Goal: Task Accomplishment & Management: Use online tool/utility

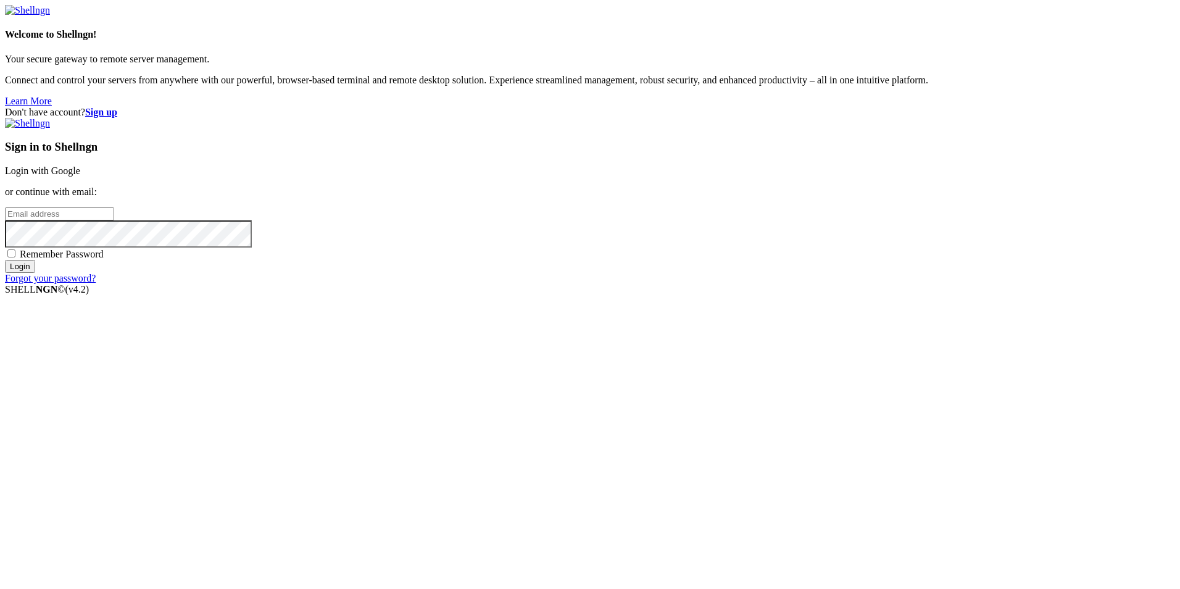
click at [114, 220] on input "email" at bounding box center [59, 213] width 109 height 13
type input "[EMAIL_ADDRESS][DOMAIN_NAME]"
click at [755, 284] on div "Sign in to Shellngn Login with Google or continue with email: [EMAIL_ADDRESS][D…" at bounding box center [590, 201] width 1170 height 166
click at [754, 284] on div "Sign in to Shellngn Login with Google or continue with email: [EMAIL_ADDRESS][D…" at bounding box center [590, 201] width 1170 height 166
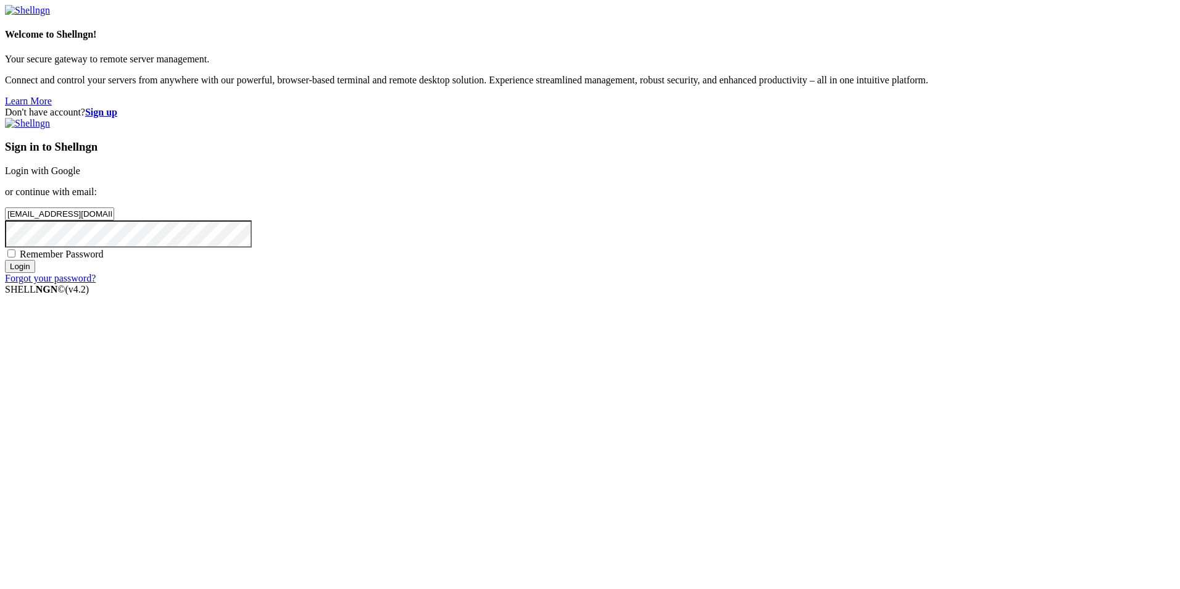
click at [35, 273] on input "Login" at bounding box center [20, 266] width 30 height 13
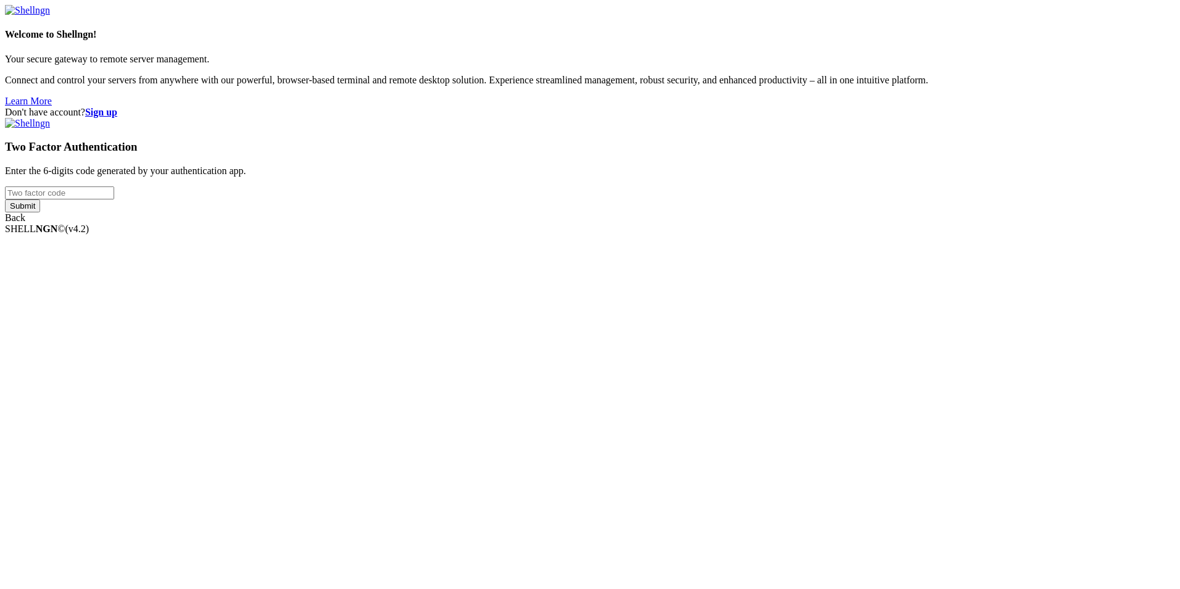
click at [114, 199] on input "number" at bounding box center [59, 192] width 109 height 13
click at [5, 199] on input "Submit" at bounding box center [22, 205] width 35 height 13
type input "944710"
click at [5, 210] on input "Submit" at bounding box center [22, 216] width 35 height 13
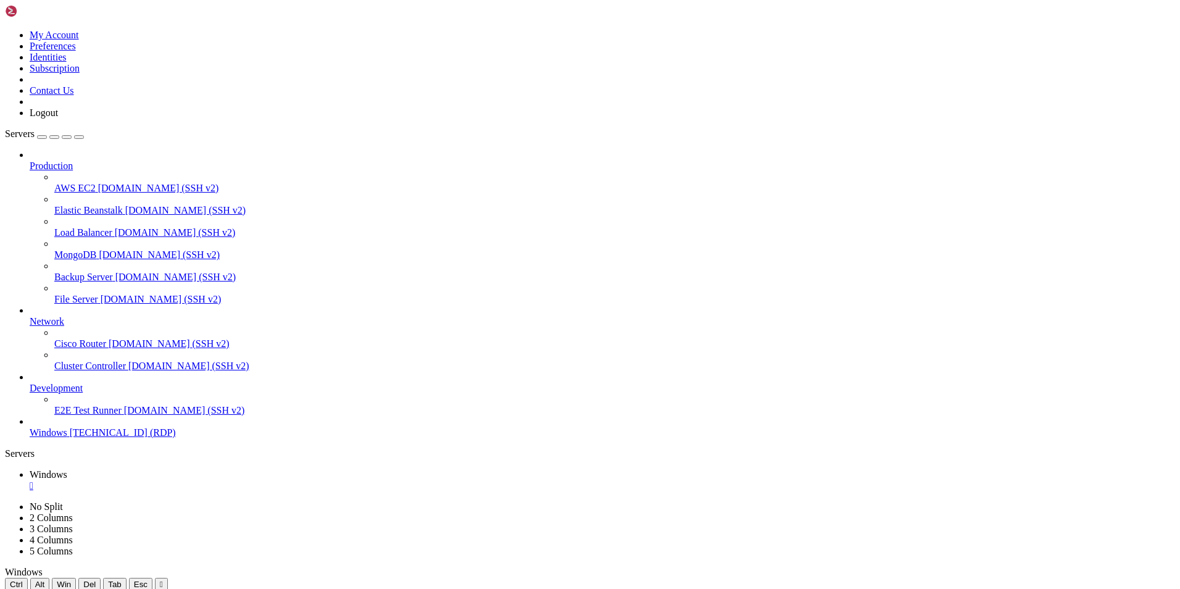
drag, startPoint x: 405, startPoint y: 599, endPoint x: 752, endPoint y: 676, distance: 355.4
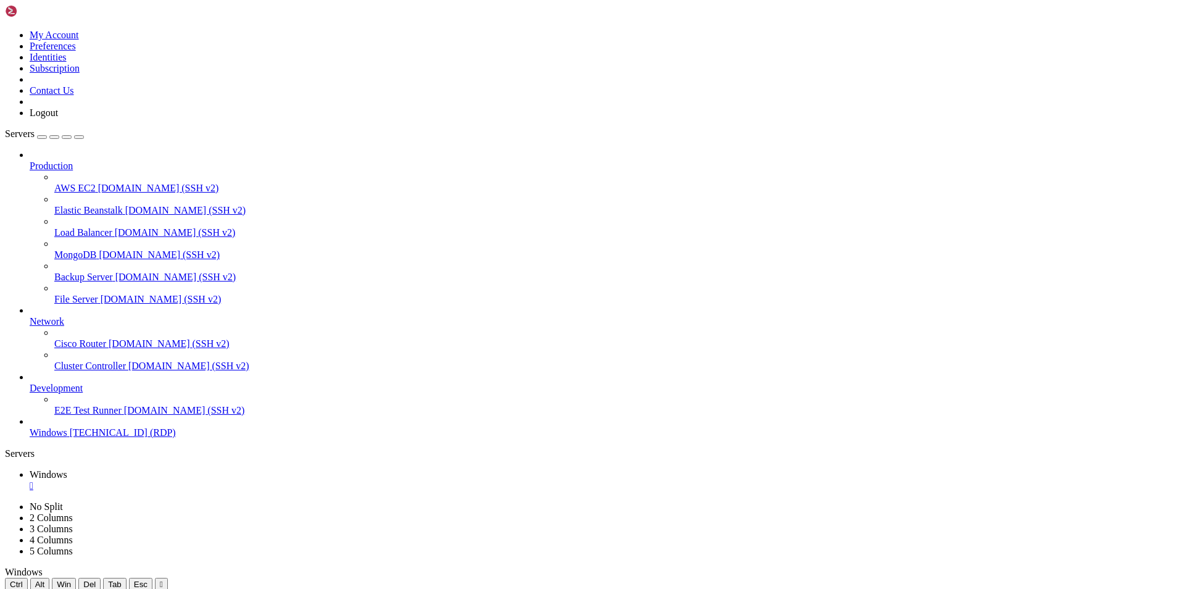
drag, startPoint x: 226, startPoint y: 600, endPoint x: 707, endPoint y: 660, distance: 484.5
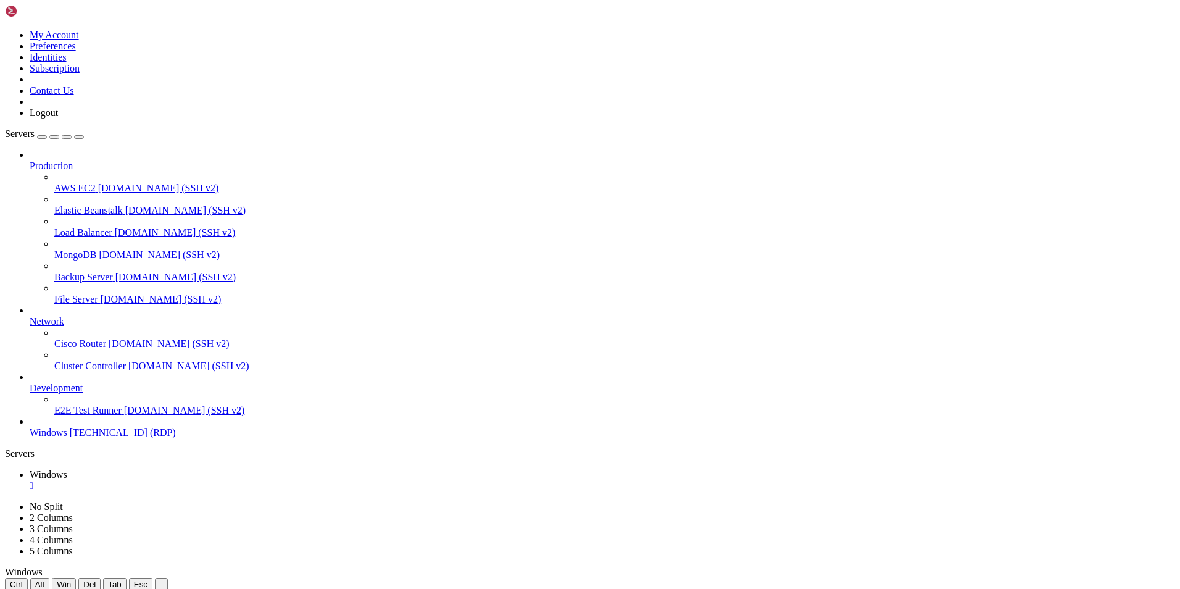
click at [79, 137] on icon "button" at bounding box center [79, 137] width 0 height 0
drag, startPoint x: 639, startPoint y: 659, endPoint x: 656, endPoint y: 626, distance: 37.5
drag, startPoint x: 686, startPoint y: 627, endPoint x: 678, endPoint y: 617, distance: 12.3
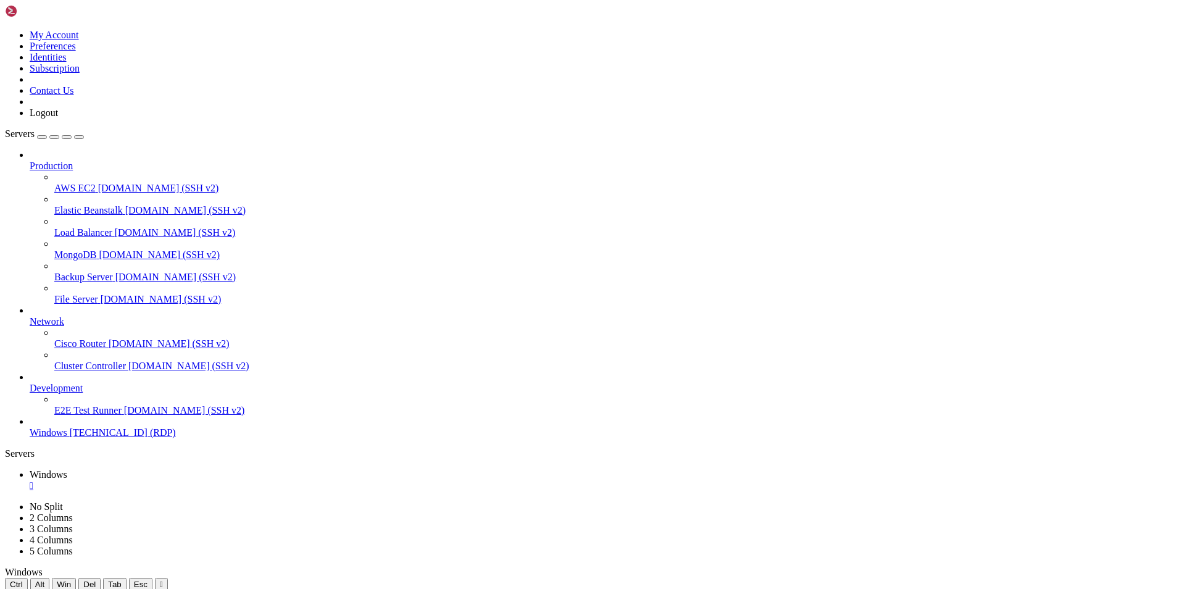
drag, startPoint x: 631, startPoint y: 617, endPoint x: 1014, endPoint y: 665, distance: 386.1
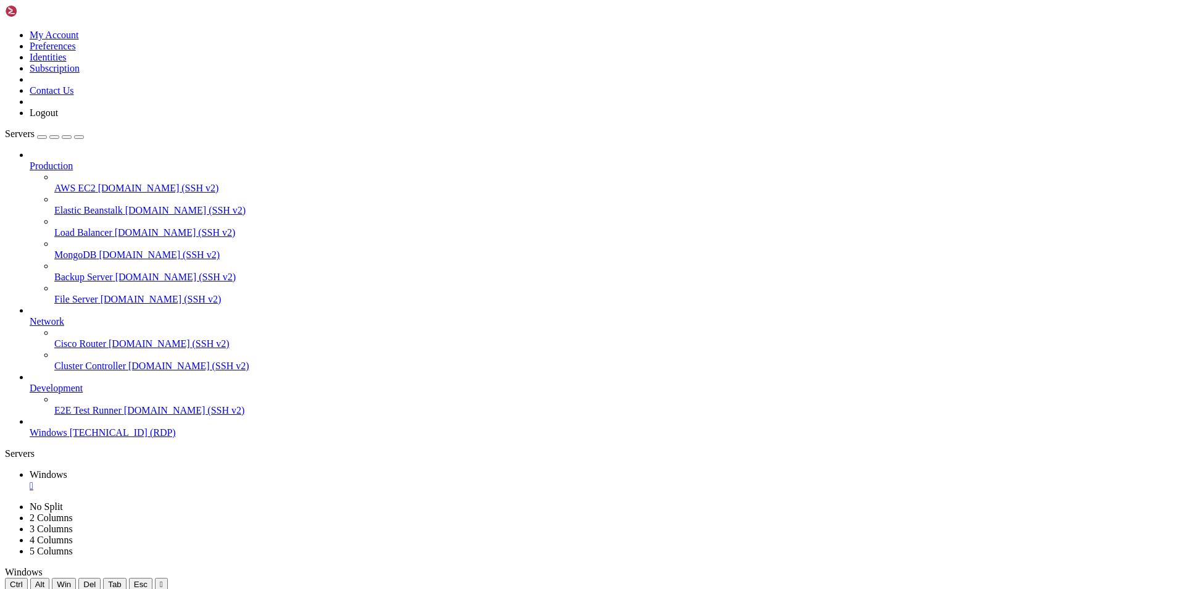
drag, startPoint x: 136, startPoint y: 669, endPoint x: 136, endPoint y: 1111, distance: 442.5
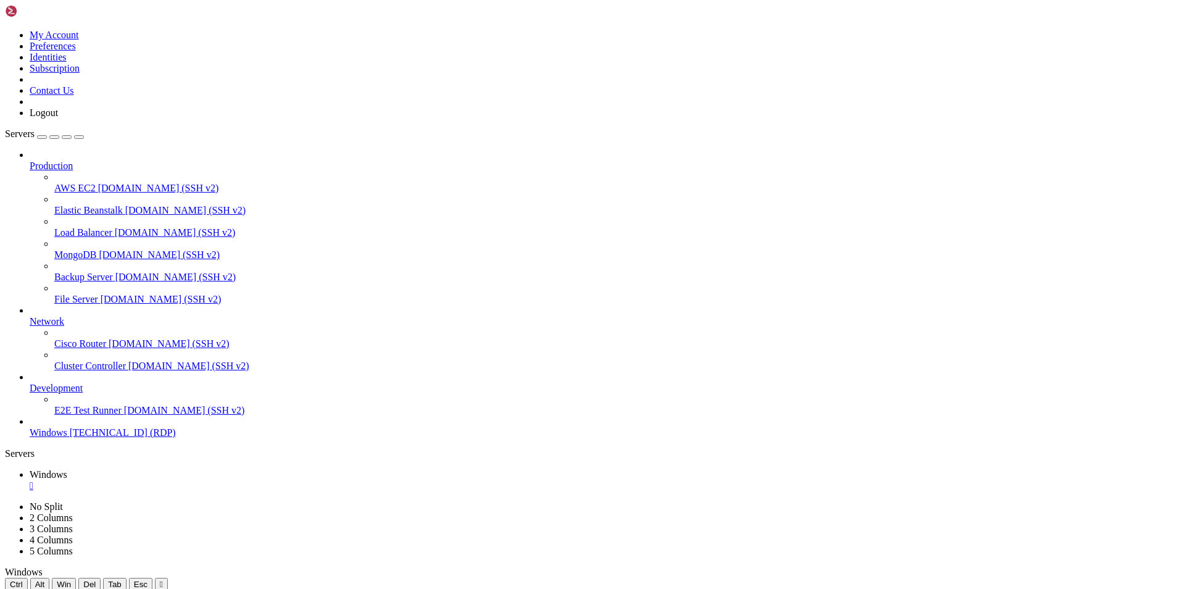
drag, startPoint x: 392, startPoint y: 605, endPoint x: 956, endPoint y: 639, distance: 564.4
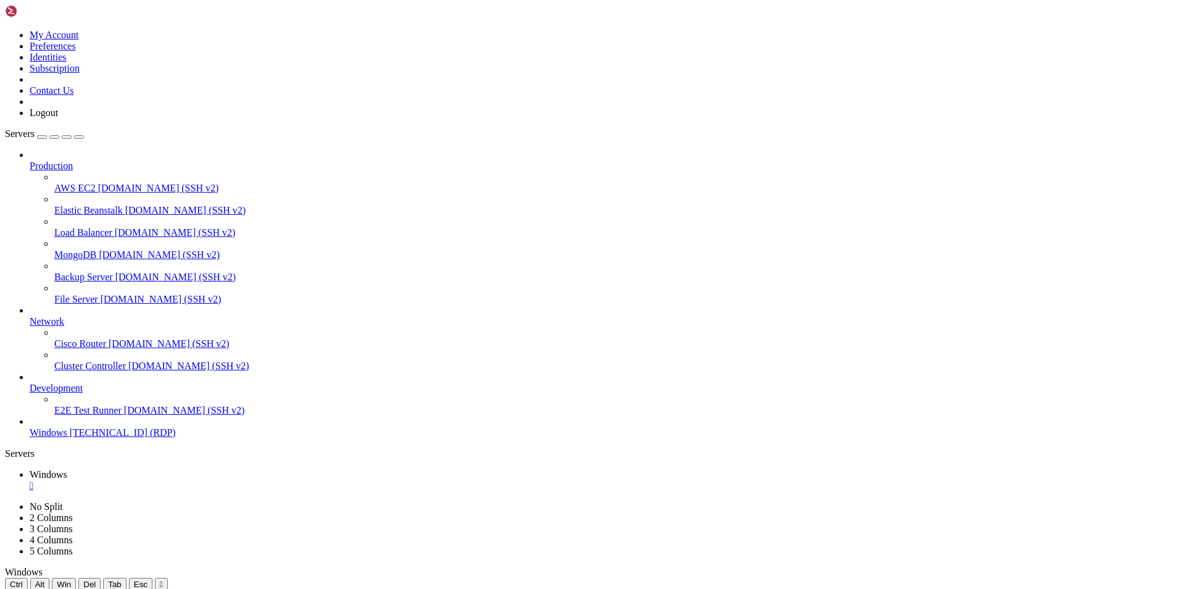
drag, startPoint x: 875, startPoint y: 600, endPoint x: 339, endPoint y: 732, distance: 551.7
drag, startPoint x: 270, startPoint y: 790, endPoint x: 323, endPoint y: 793, distance: 53.8
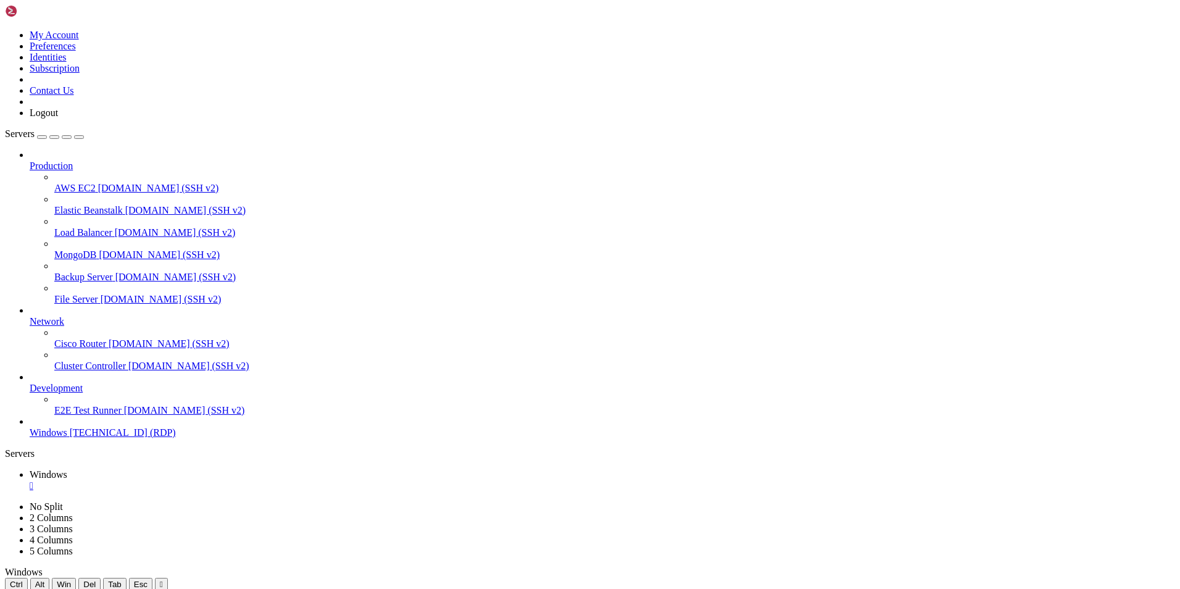
drag, startPoint x: 154, startPoint y: 718, endPoint x: 109, endPoint y: 699, distance: 49.8
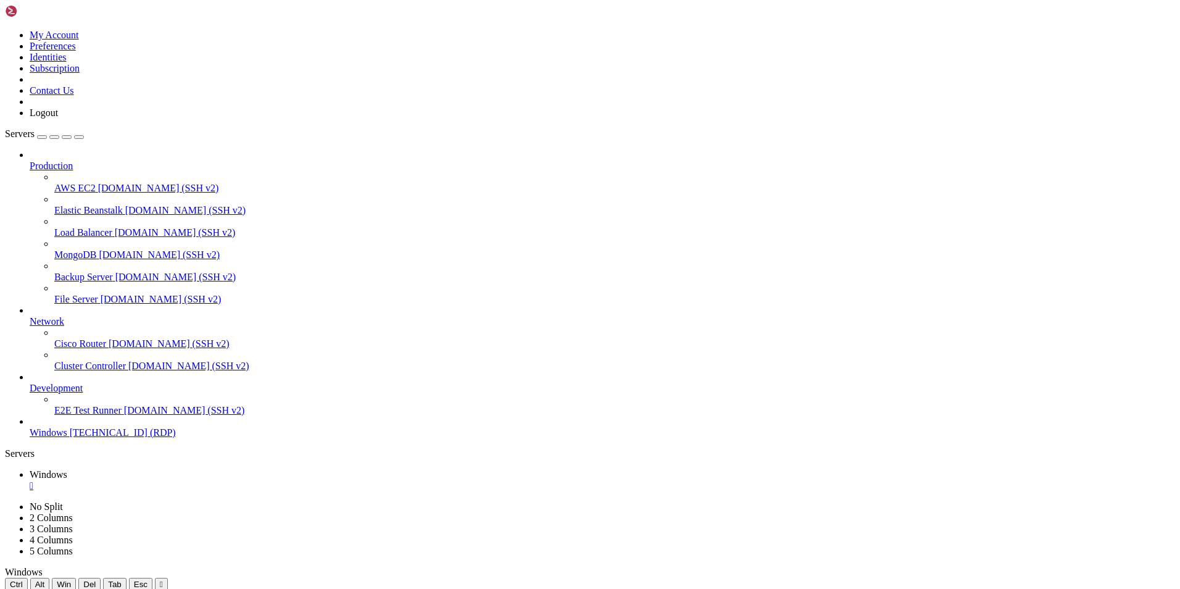
drag, startPoint x: 568, startPoint y: 655, endPoint x: 462, endPoint y: 654, distance: 106.8
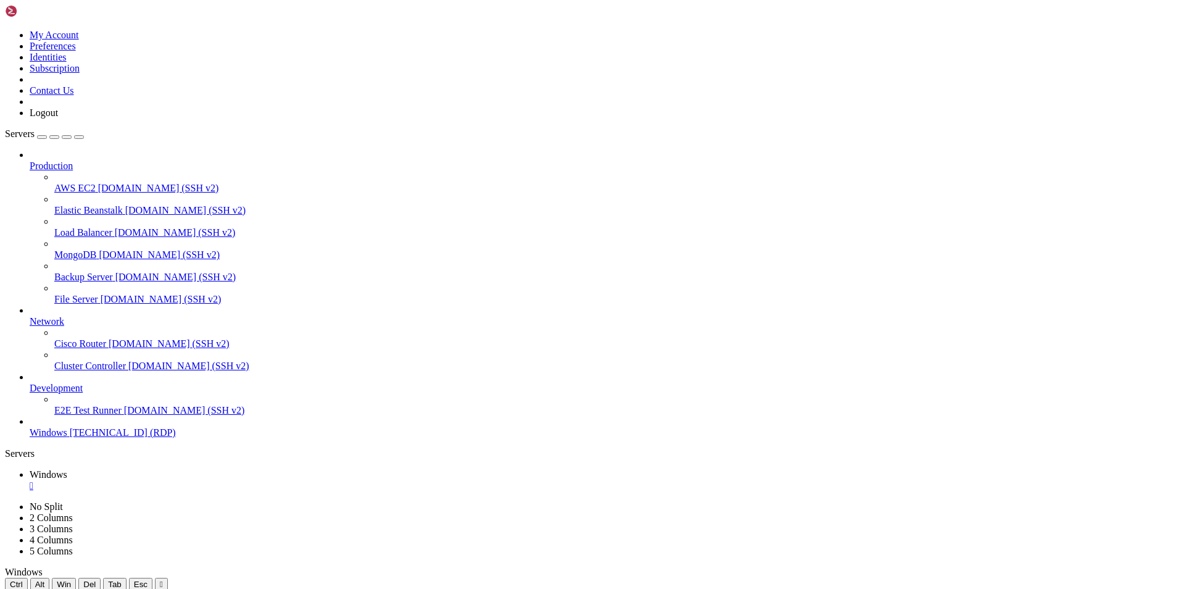
drag, startPoint x: 476, startPoint y: 775, endPoint x: 2, endPoint y: 752, distance: 475.1
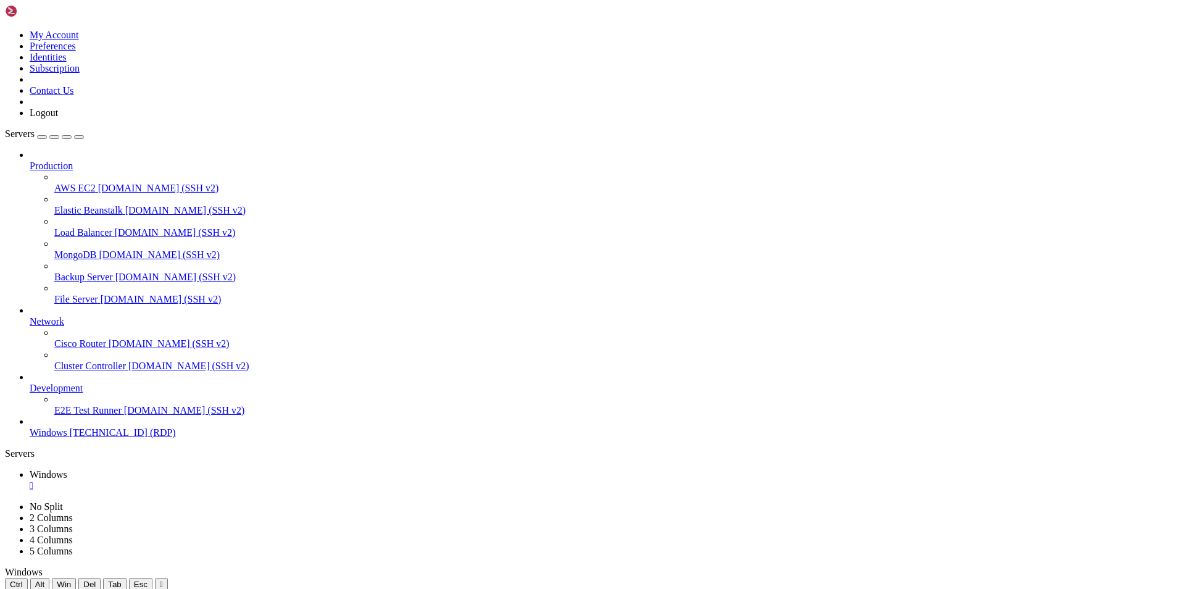
drag, startPoint x: 481, startPoint y: 774, endPoint x: 131, endPoint y: 749, distance: 350.8
